Goal: Information Seeking & Learning: Find contact information

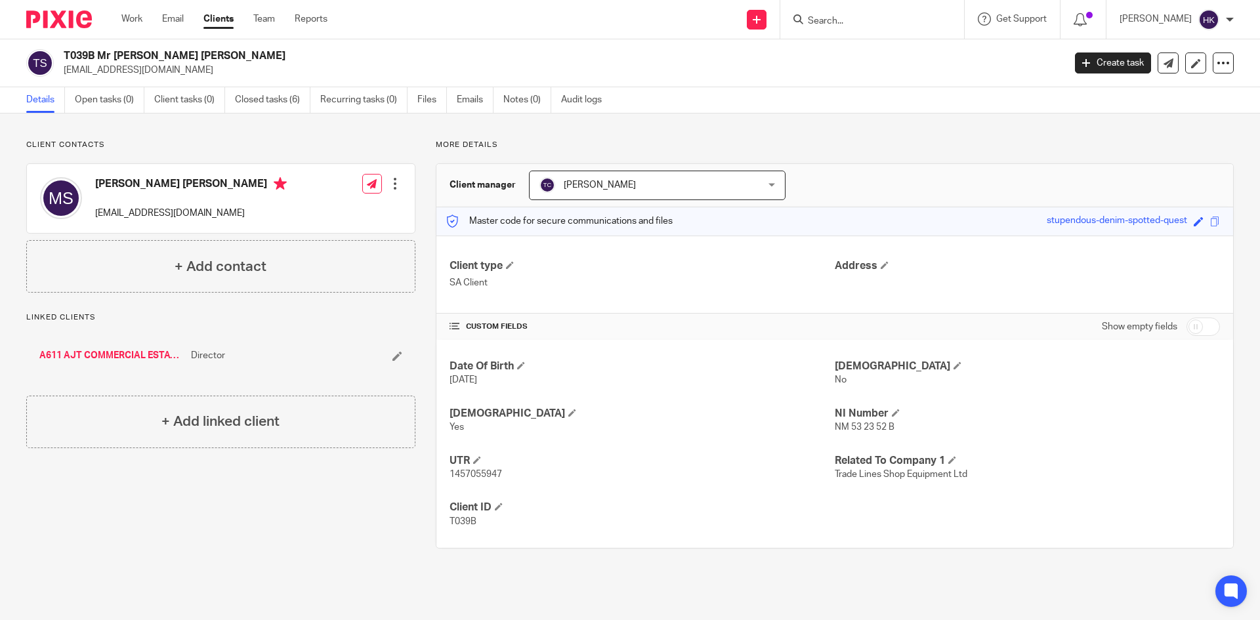
click at [855, 16] on input "Search" at bounding box center [866, 22] width 118 height 12
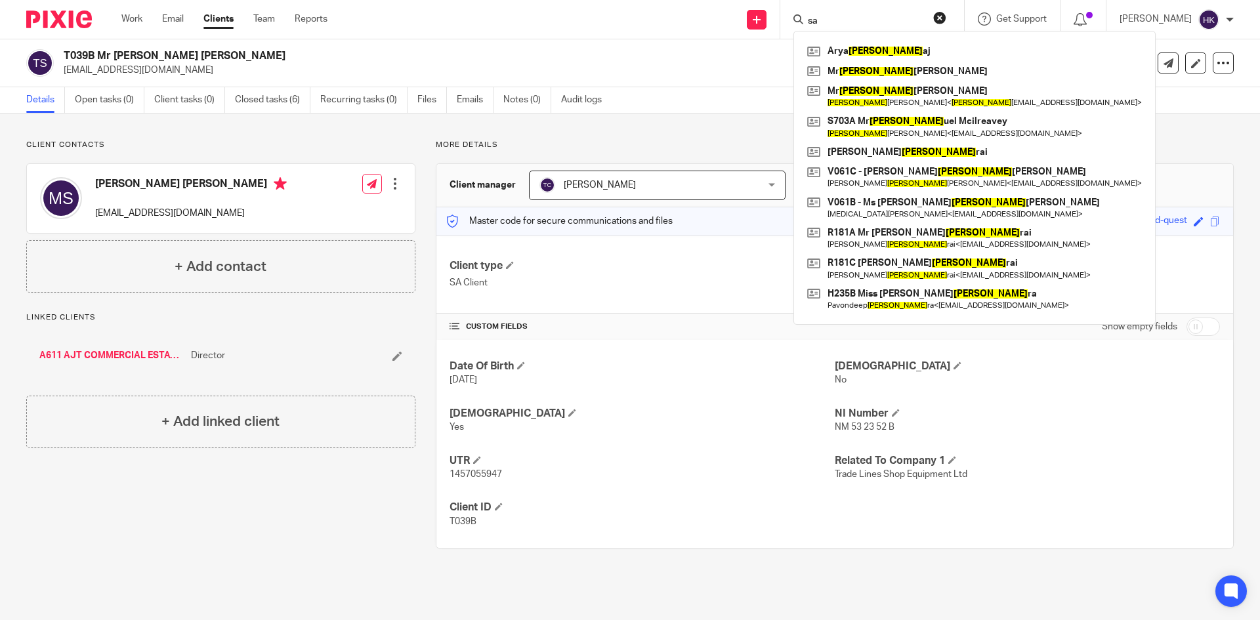
type input "s"
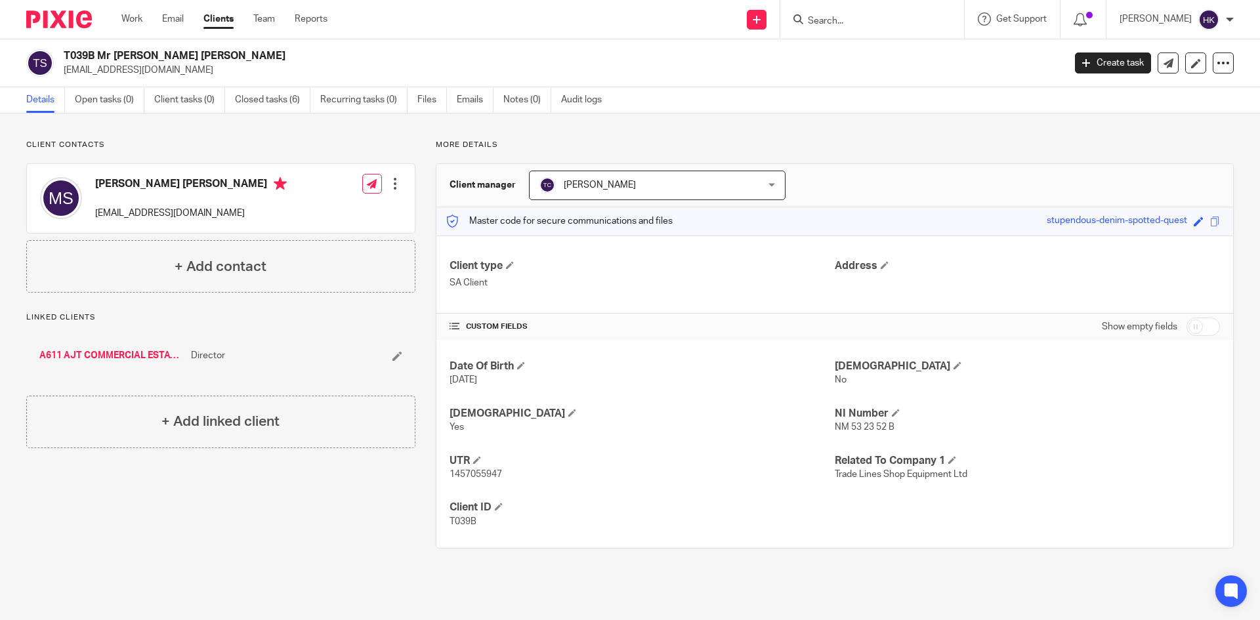
click at [863, 22] on input "Search" at bounding box center [866, 22] width 118 height 12
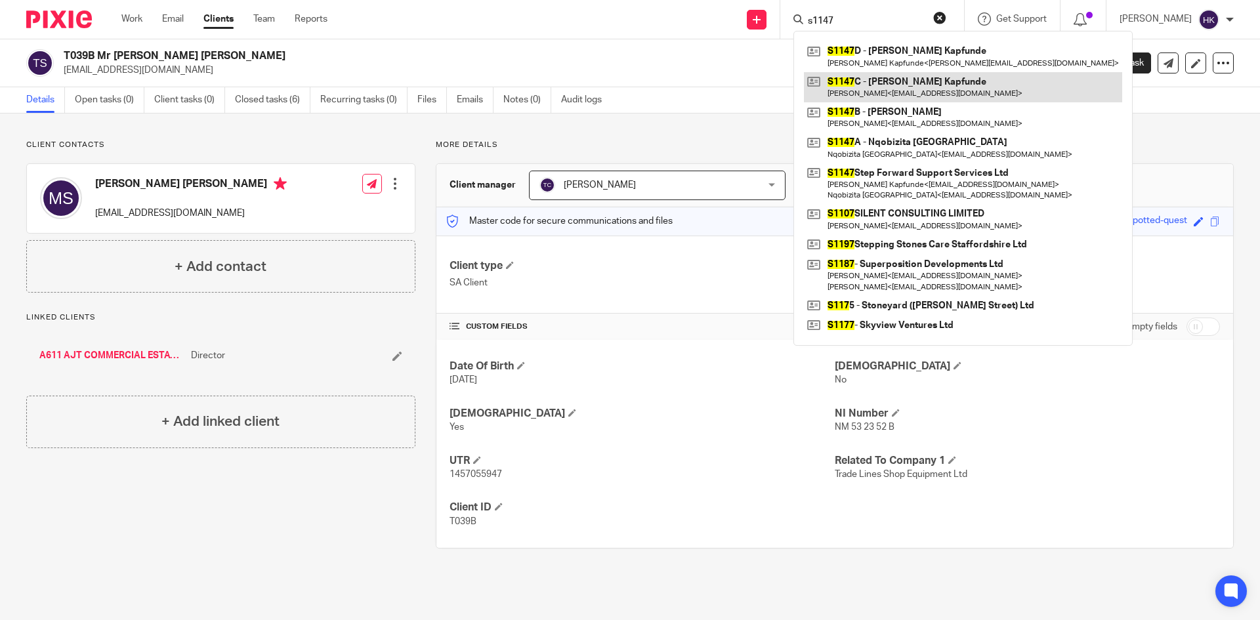
type input "s1147"
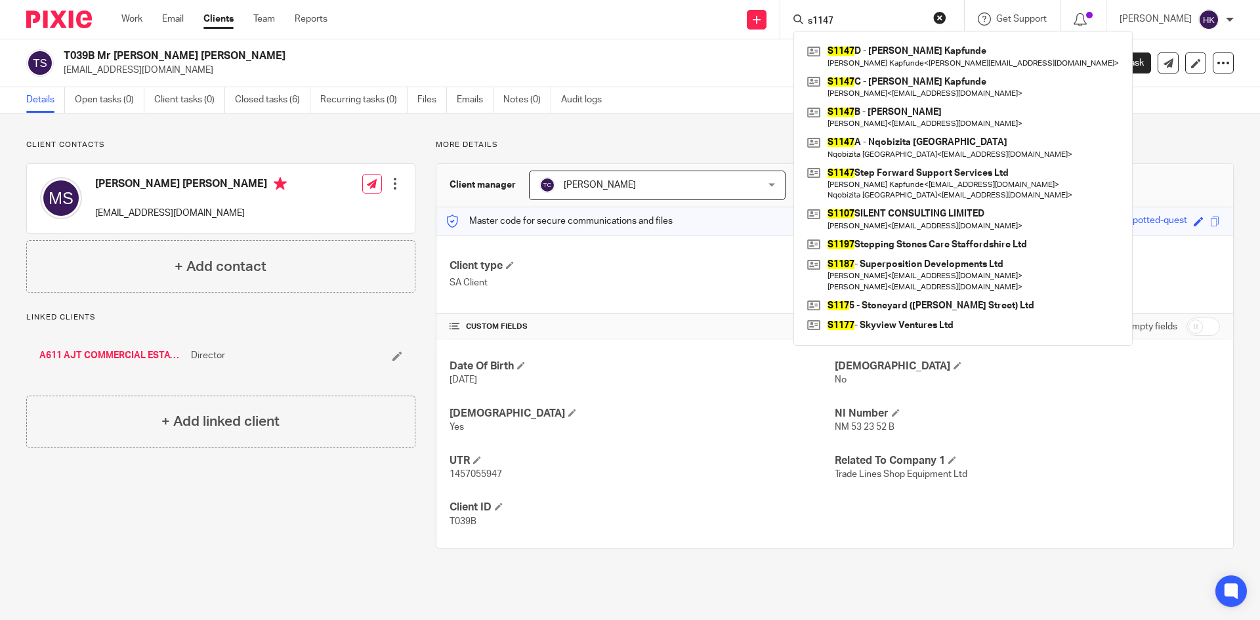
drag, startPoint x: 886, startPoint y: 86, endPoint x: 808, endPoint y: 102, distance: 79.1
click at [886, 86] on link at bounding box center [963, 87] width 318 height 30
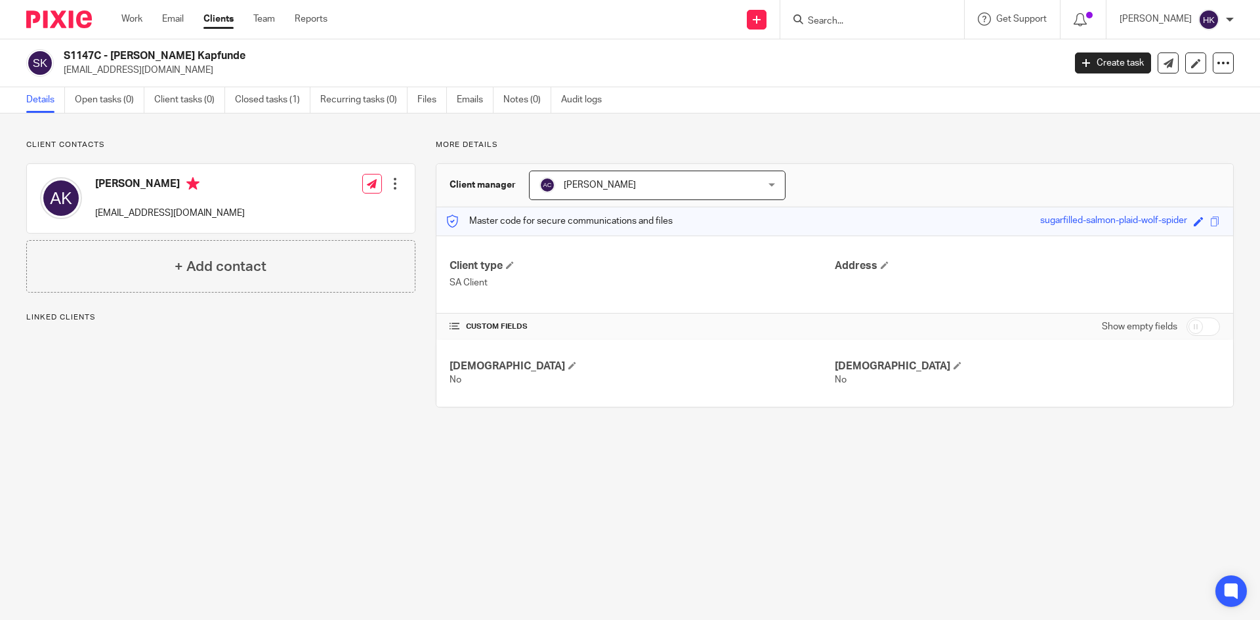
drag, startPoint x: 64, startPoint y: 75, endPoint x: 171, endPoint y: 76, distance: 107.0
click at [171, 76] on p "kapfunde@hotmail.com" at bounding box center [560, 70] width 992 height 13
copy p "kapfunde@hotmail.com"
click at [880, 20] on input "Search" at bounding box center [866, 22] width 118 height 12
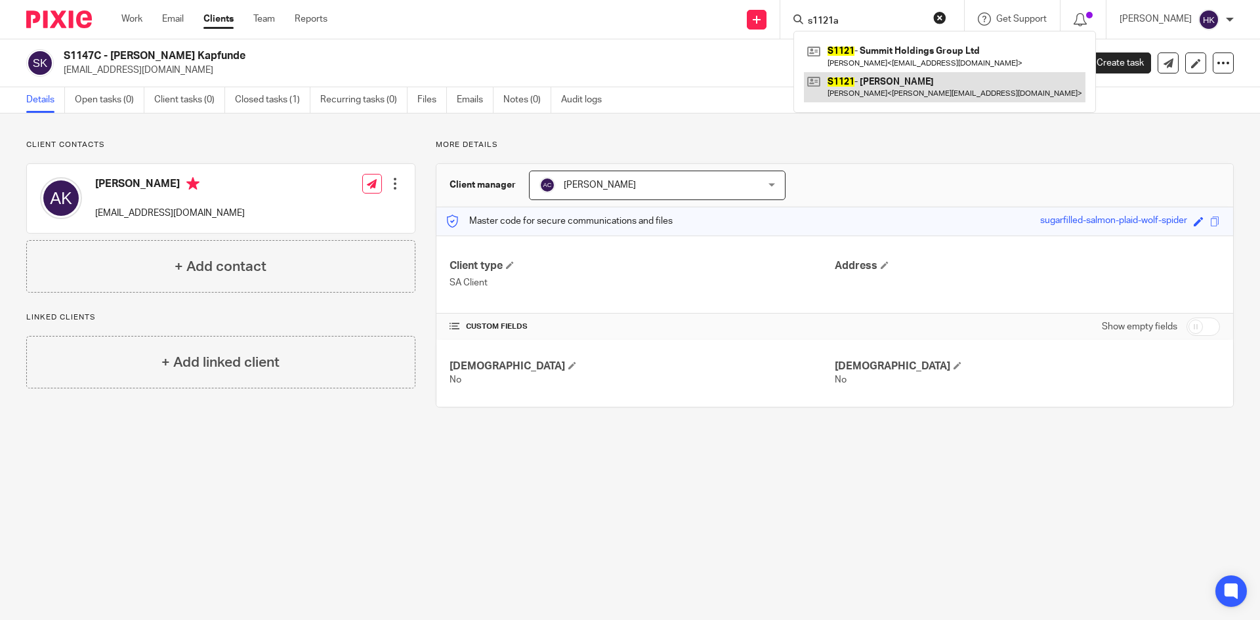
type input "s1121a"
drag, startPoint x: 893, startPoint y: 98, endPoint x: 832, endPoint y: 114, distance: 63.7
click at [893, 98] on link at bounding box center [945, 87] width 282 height 30
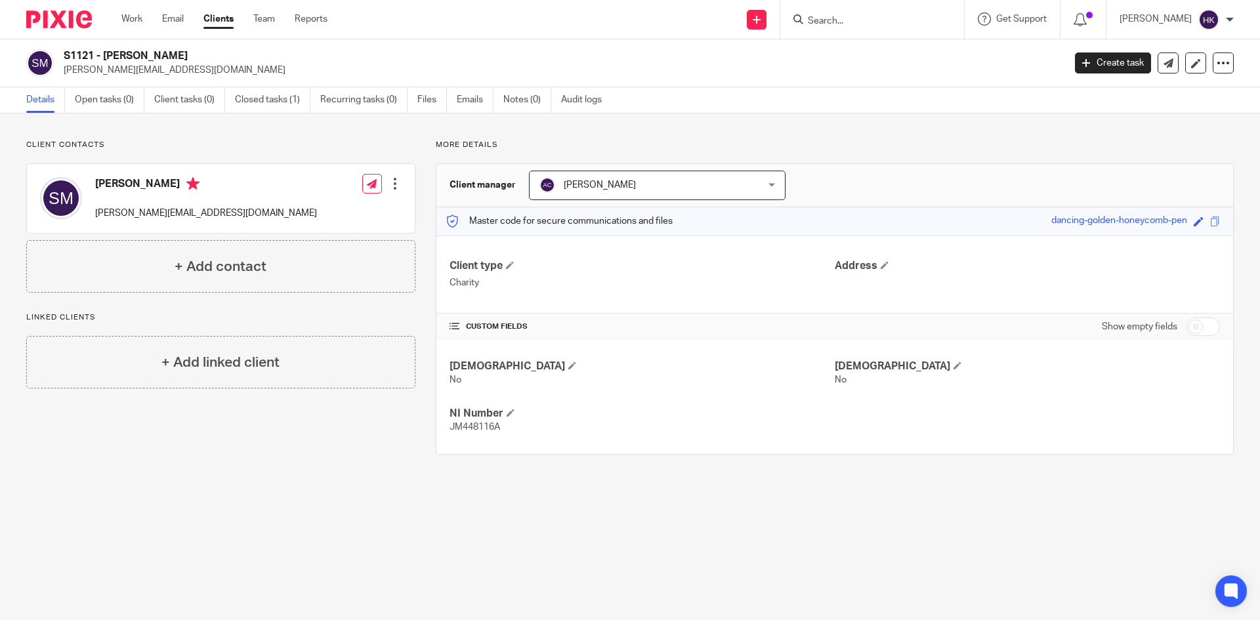
click at [886, 18] on input "Search" at bounding box center [866, 22] width 118 height 12
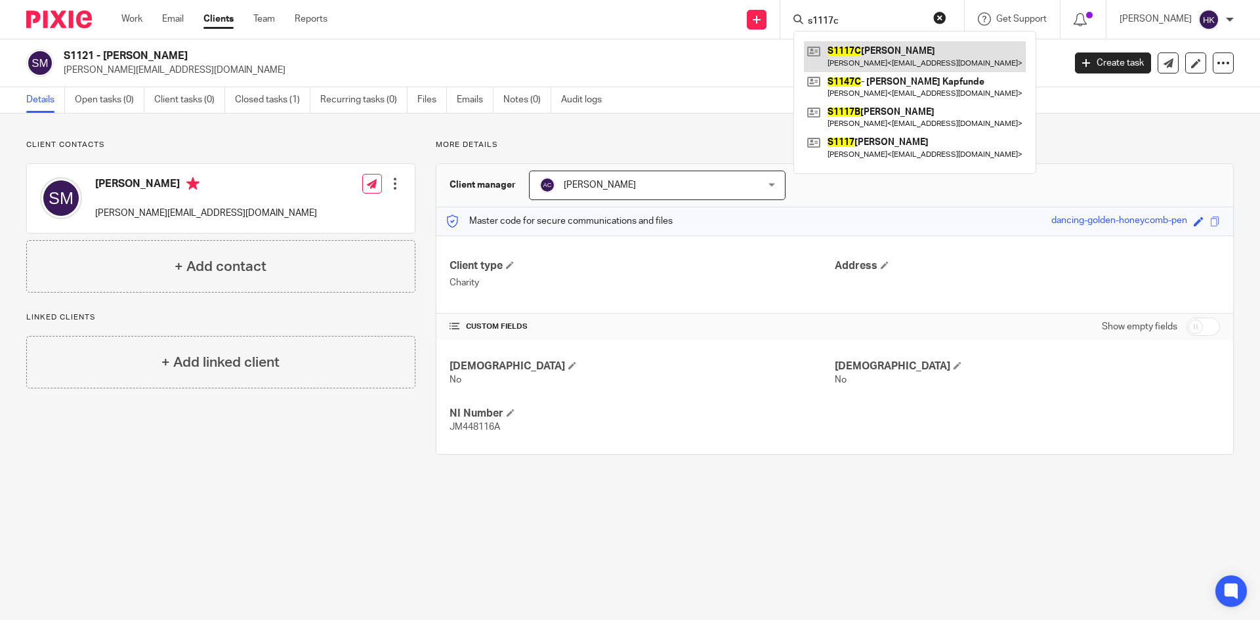
type input "s1117c"
drag, startPoint x: 889, startPoint y: 54, endPoint x: 771, endPoint y: 95, distance: 125.2
click at [889, 54] on link at bounding box center [915, 56] width 222 height 30
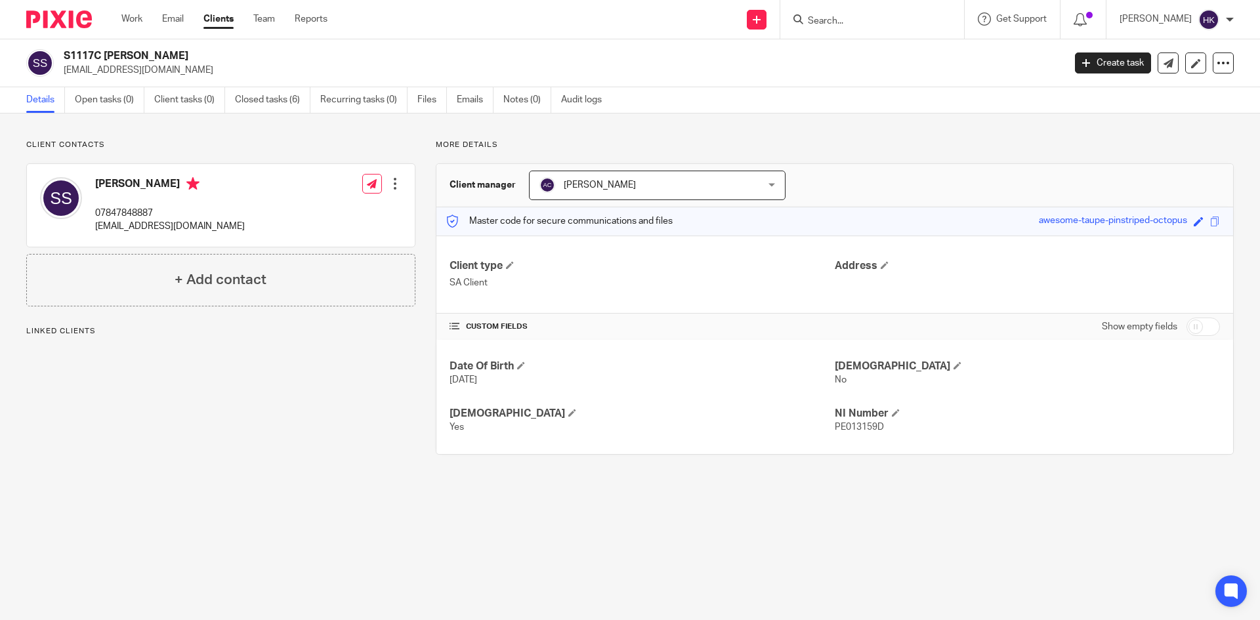
drag, startPoint x: 56, startPoint y: 73, endPoint x: 138, endPoint y: 79, distance: 81.7
click at [138, 79] on div "S1117C Shiv Sarna shivsarna@hotmail.co.uk Create task Update from Companies Hou…" at bounding box center [630, 63] width 1260 height 48
click at [194, 73] on p "shivsarna@hotmail.co.uk" at bounding box center [560, 70] width 992 height 13
drag, startPoint x: 60, startPoint y: 73, endPoint x: 167, endPoint y: 77, distance: 107.1
click at [167, 77] on div "S1117C Shiv Sarna shivsarna@hotmail.co.uk Create task Update from Companies Hou…" at bounding box center [630, 63] width 1260 height 48
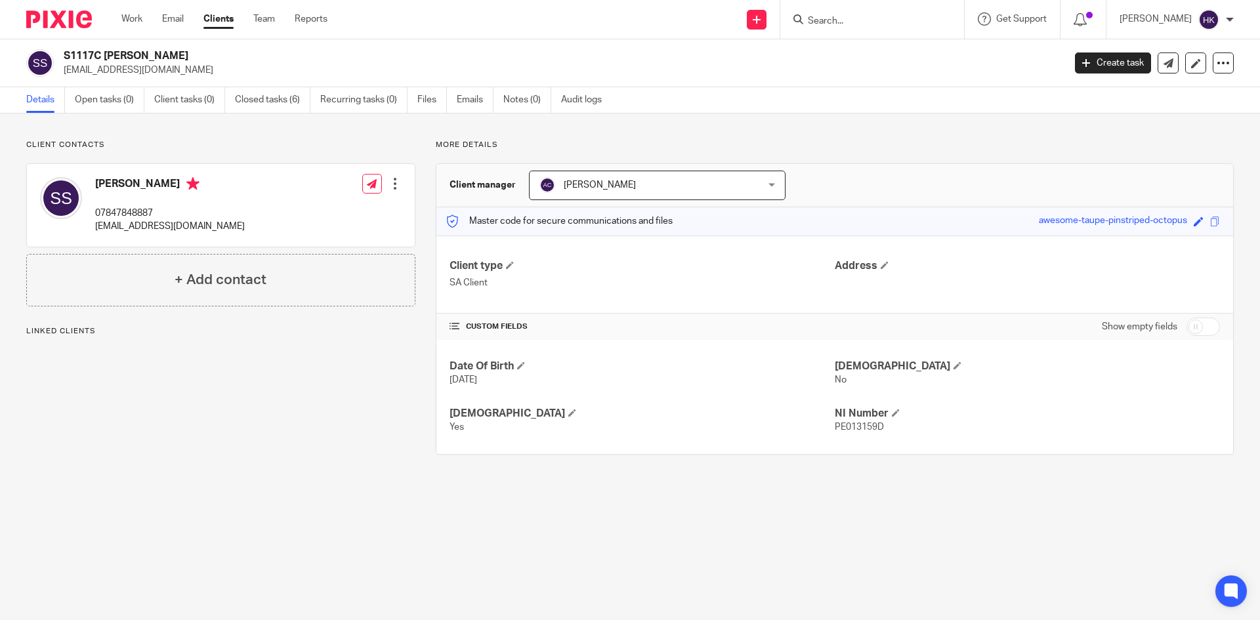
copy p "shivsarna@hotmail.co.uk"
click at [836, 17] on input "Search" at bounding box center [866, 22] width 118 height 12
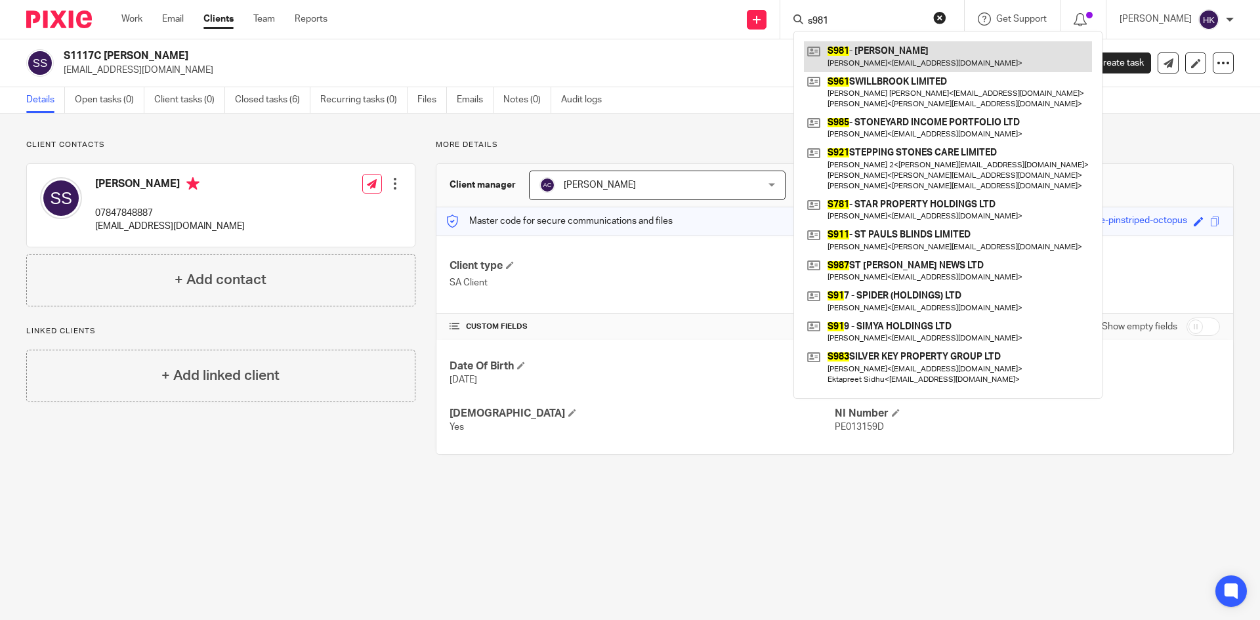
type input "s981"
click at [871, 47] on link at bounding box center [948, 56] width 288 height 30
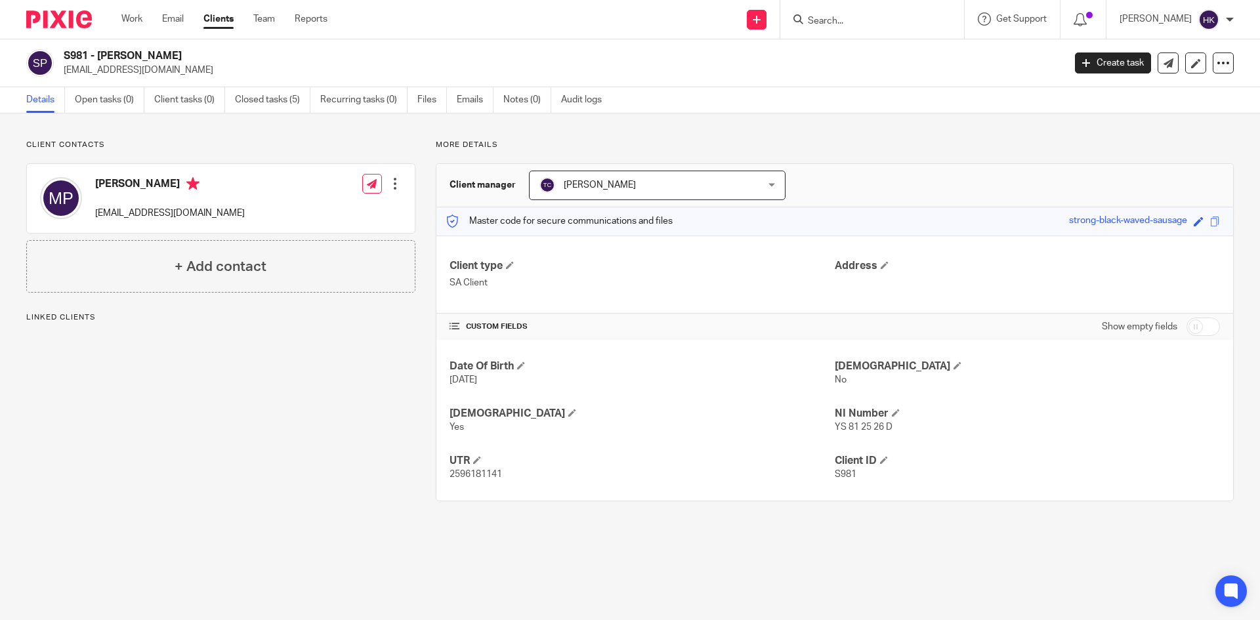
drag, startPoint x: 58, startPoint y: 72, endPoint x: 160, endPoint y: 81, distance: 102.2
click at [160, 81] on div "S981 - [PERSON_NAME] [EMAIL_ADDRESS][DOMAIN_NAME] Create task Update from Compa…" at bounding box center [630, 63] width 1260 height 48
click at [202, 77] on div "S981 - Mr Suryakant Parmar suryakant2@hotmail.com Create task Update from Compa…" at bounding box center [630, 63] width 1260 height 48
drag, startPoint x: 63, startPoint y: 74, endPoint x: 170, endPoint y: 77, distance: 107.0
click at [170, 77] on div "S981 - Mr Suryakant Parmar suryakant2@hotmail.com Create task Update from Compa…" at bounding box center [630, 63] width 1260 height 48
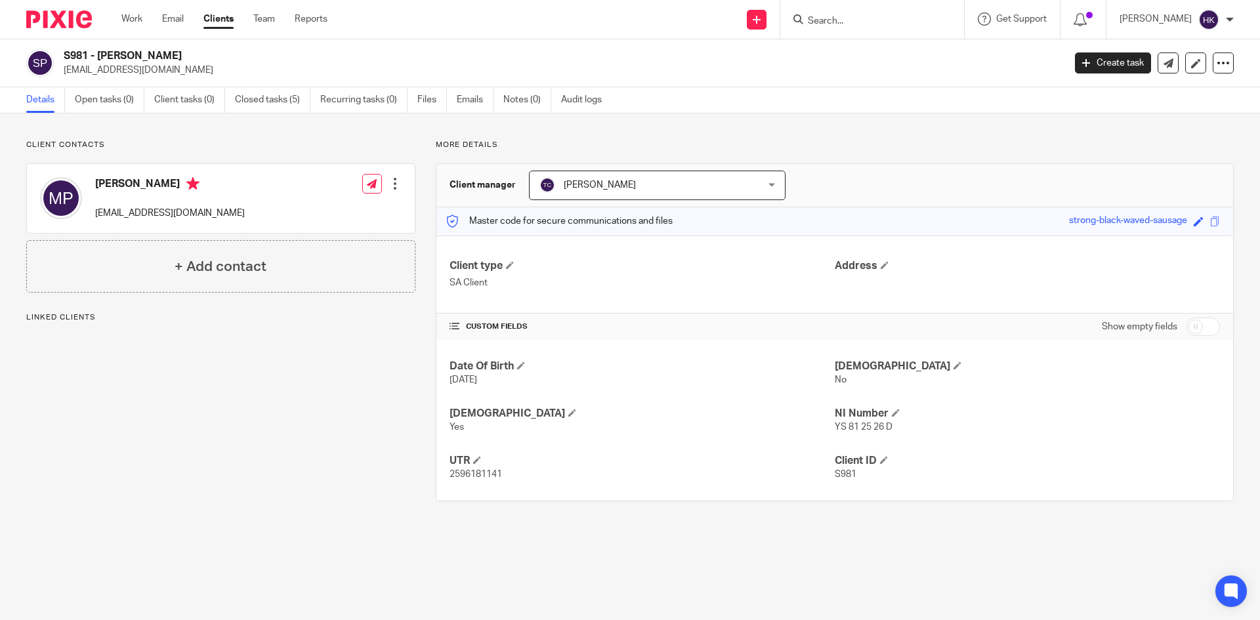
copy p "suryakant2@hotmail.com"
click at [844, 17] on input "Search" at bounding box center [866, 22] width 118 height 12
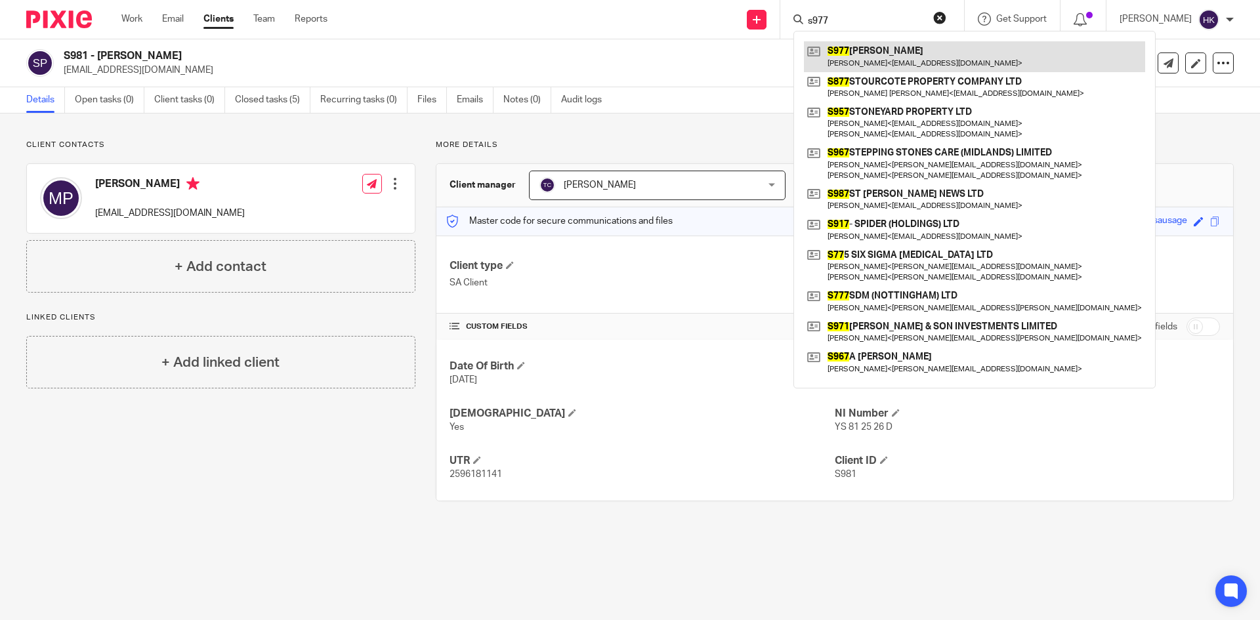
type input "s977"
click at [862, 50] on link at bounding box center [974, 56] width 341 height 30
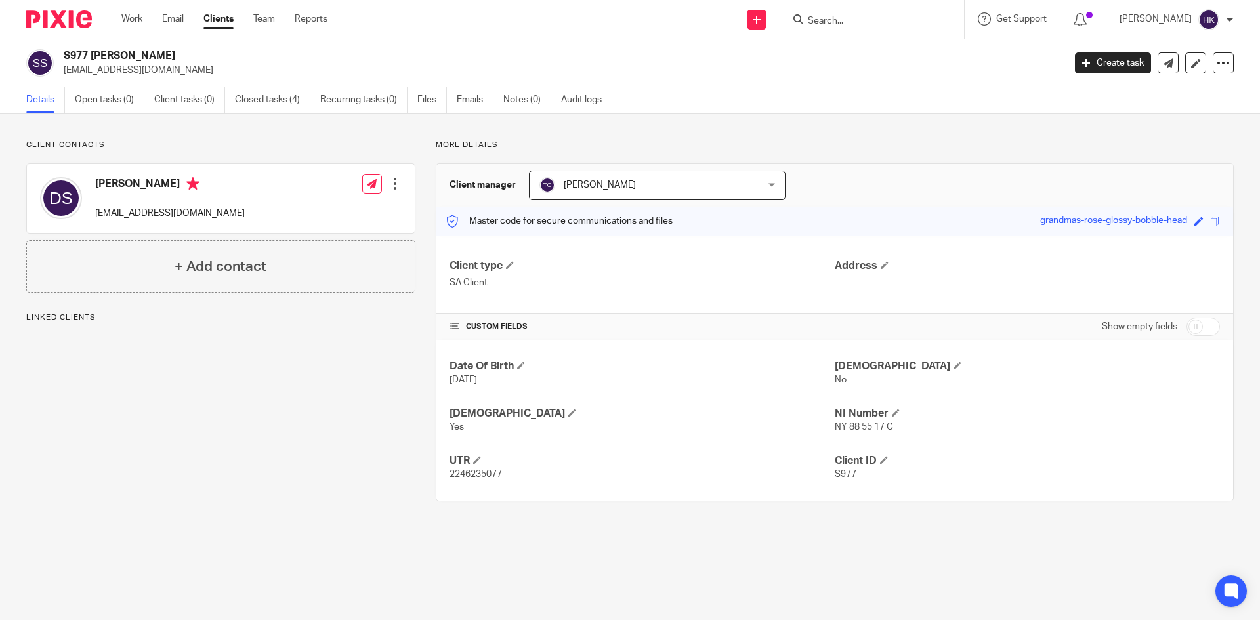
drag, startPoint x: 66, startPoint y: 75, endPoint x: 157, endPoint y: 78, distance: 91.3
click at [157, 78] on div "S977 Dr Shanmugam Selvakumar apkselvak@yahoo.com Create task Update from Compan…" at bounding box center [630, 63] width 1260 height 48
copy p "[EMAIL_ADDRESS][DOMAIN_NAME]"
click at [861, 18] on input "Search" at bounding box center [866, 22] width 118 height 12
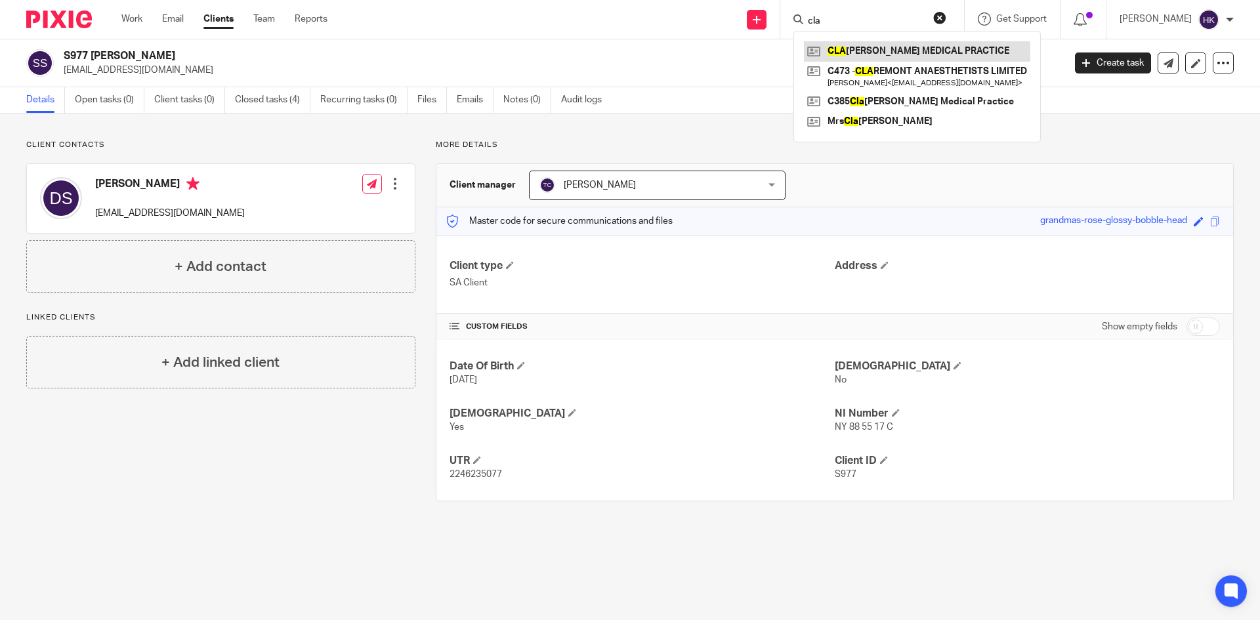
type input "cla"
click at [914, 47] on link at bounding box center [917, 51] width 226 height 20
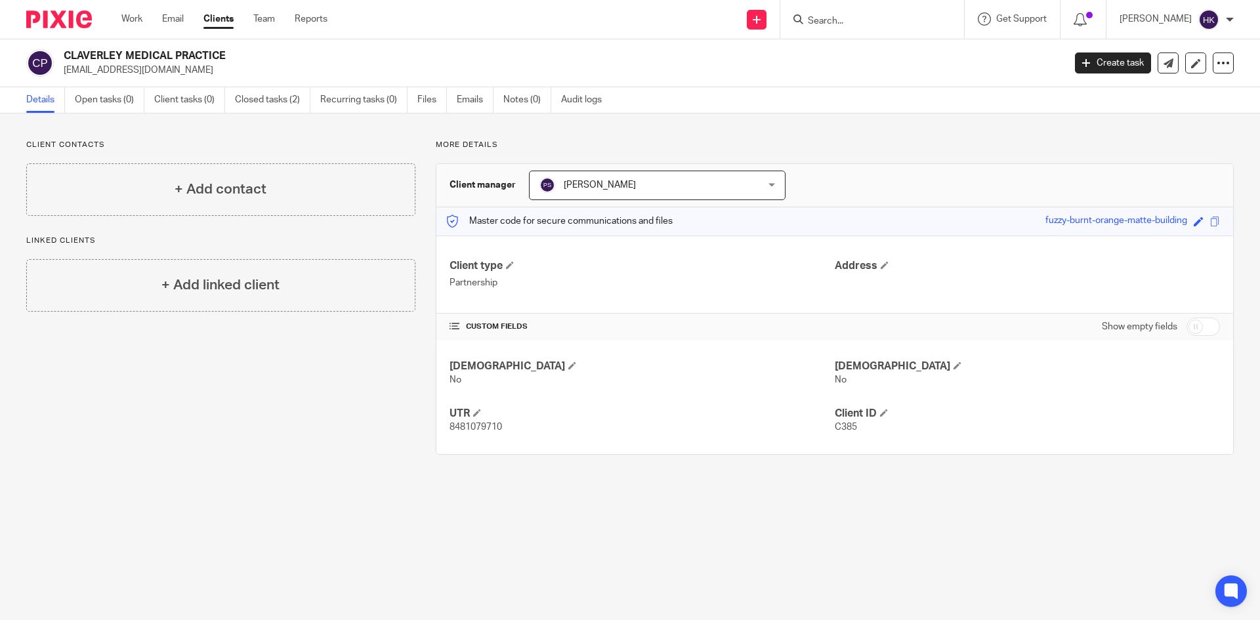
click at [887, 26] on input "Search" at bounding box center [866, 22] width 118 height 12
type input "s970a"
click button "submit" at bounding box center [0, 0] width 0 height 0
drag, startPoint x: 971, startPoint y: 56, endPoint x: 948, endPoint y: 61, distance: 23.6
click at [971, 56] on link at bounding box center [915, 56] width 222 height 30
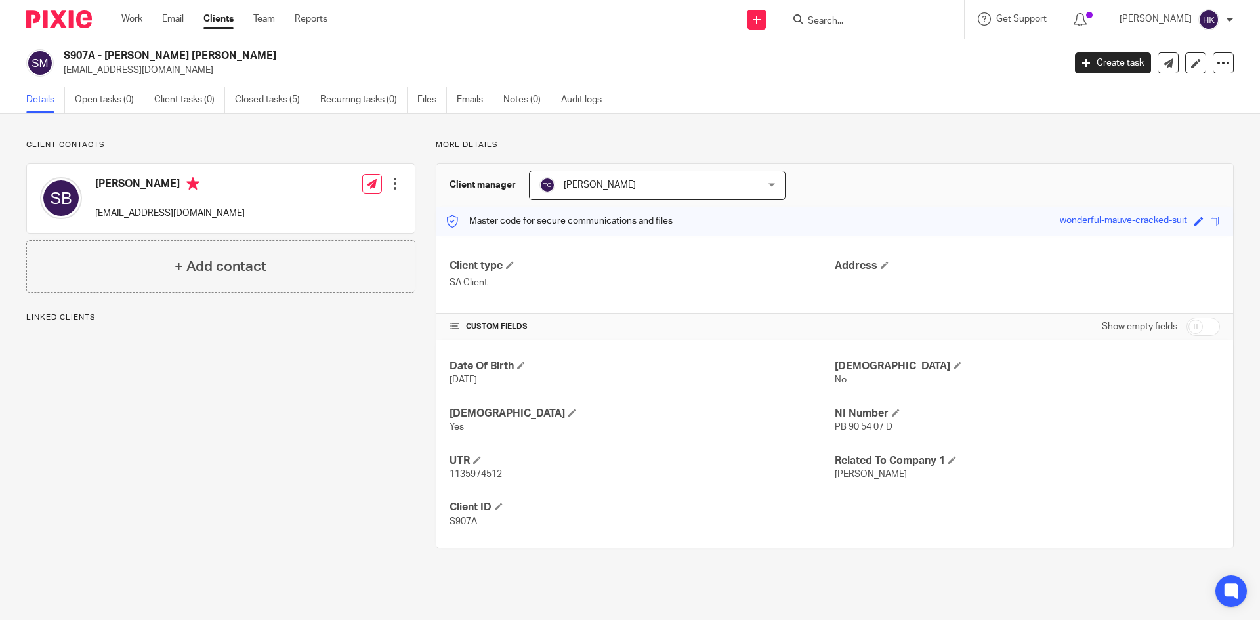
drag, startPoint x: 76, startPoint y: 76, endPoint x: 164, endPoint y: 78, distance: 88.0
click at [164, 78] on div "S907A - [PERSON_NAME] [PERSON_NAME] [EMAIL_ADDRESS][DOMAIN_NAME] Create task Up…" at bounding box center [630, 63] width 1260 height 48
copy p "[EMAIL_ADDRESS][DOMAIN_NAME]"
click at [900, 22] on input "Search" at bounding box center [866, 22] width 118 height 12
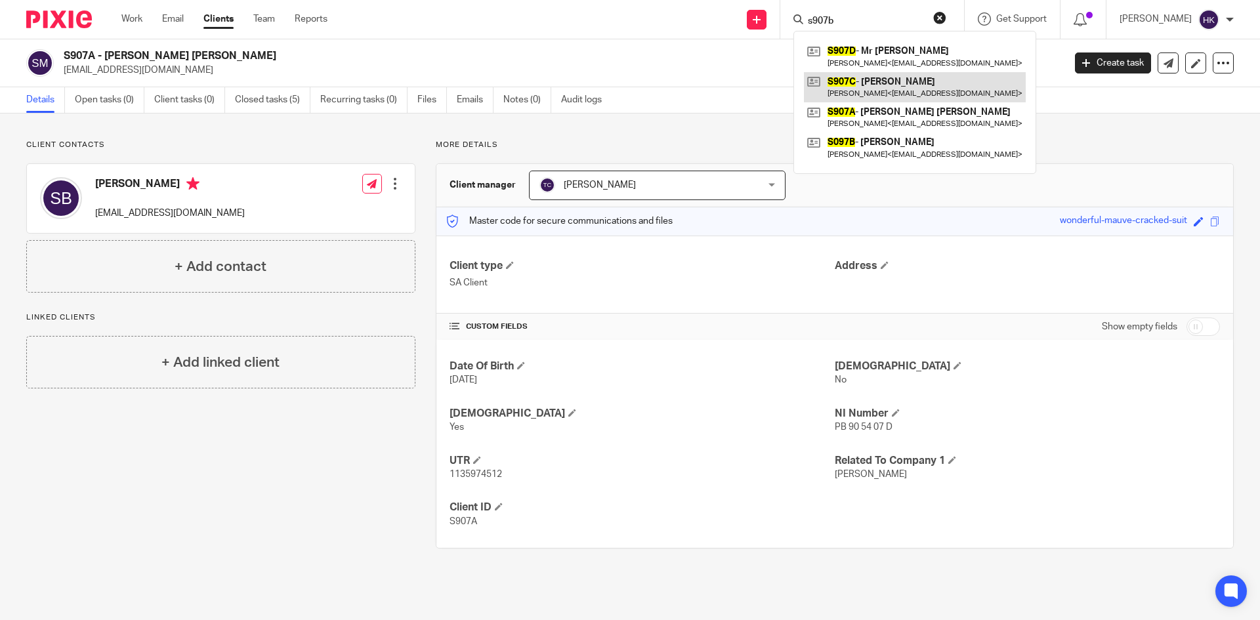
type input "s907b"
click at [929, 91] on link at bounding box center [915, 87] width 222 height 30
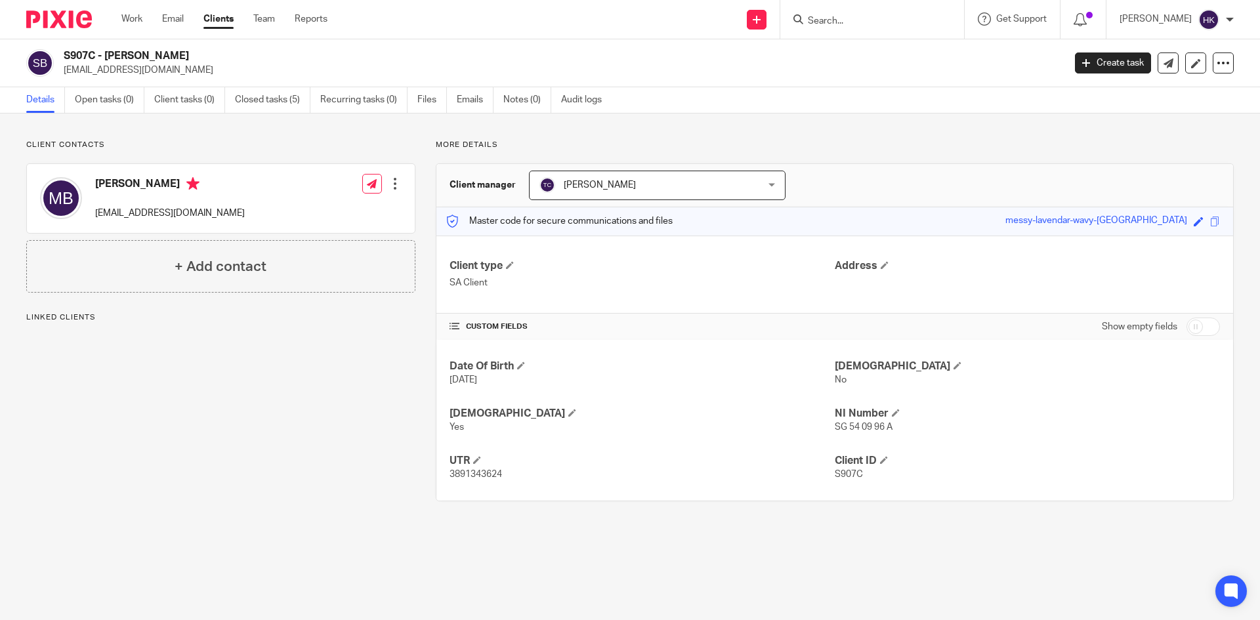
drag, startPoint x: 59, startPoint y: 74, endPoint x: 175, endPoint y: 81, distance: 116.4
click at [175, 81] on div "S907C - Mr Mahesh Subramanian Bava bkmsubra@yahoo.co.uk Create task Update from…" at bounding box center [630, 63] width 1260 height 48
copy p "[EMAIL_ADDRESS][DOMAIN_NAME]"
click at [841, 12] on form at bounding box center [877, 19] width 140 height 16
click at [839, 18] on input "Search" at bounding box center [866, 22] width 118 height 12
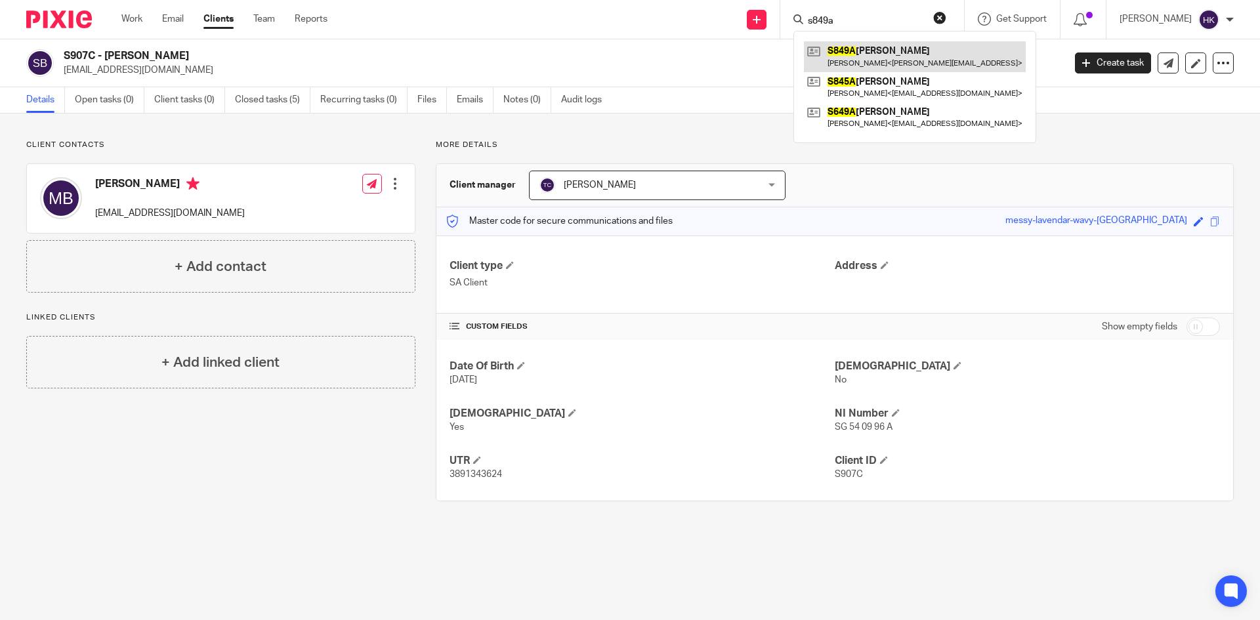
type input "s849a"
click at [938, 51] on link at bounding box center [915, 56] width 222 height 30
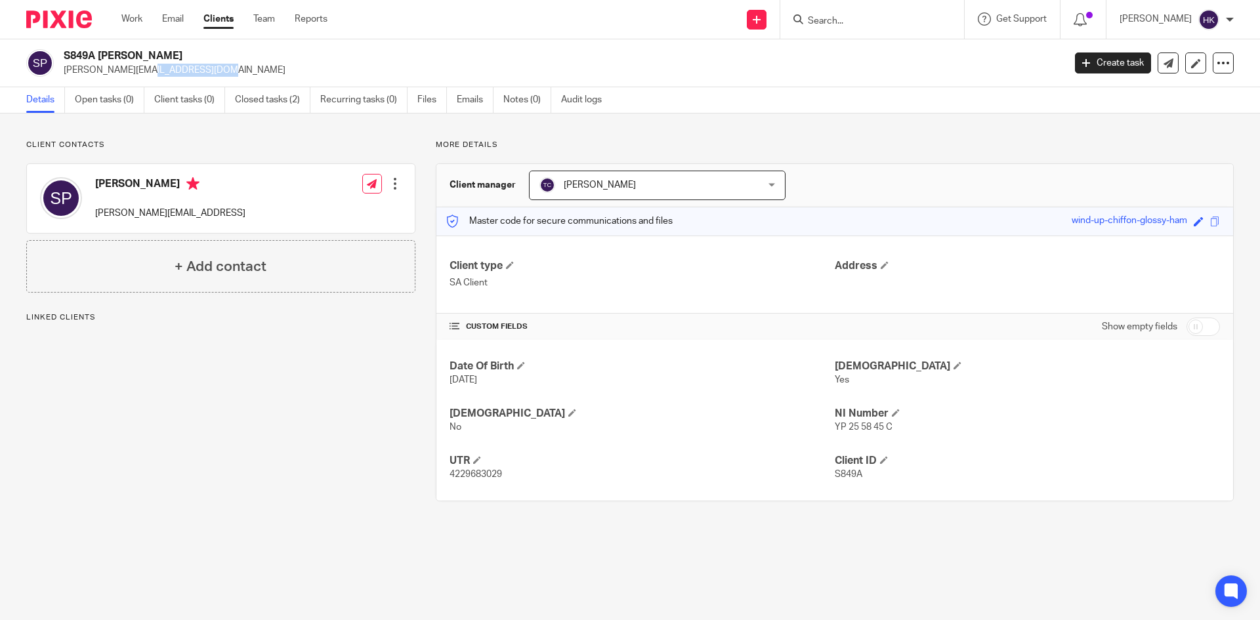
drag, startPoint x: 64, startPoint y: 76, endPoint x: 140, endPoint y: 79, distance: 76.2
click at [140, 79] on div "S849A [PERSON_NAME] [PERSON_NAME][EMAIL_ADDRESS][DOMAIN_NAME] Create task Updat…" at bounding box center [630, 63] width 1260 height 48
copy p "[PERSON_NAME][EMAIL_ADDRESS][DOMAIN_NAME]"
